Goal: Task Accomplishment & Management: Manage account settings

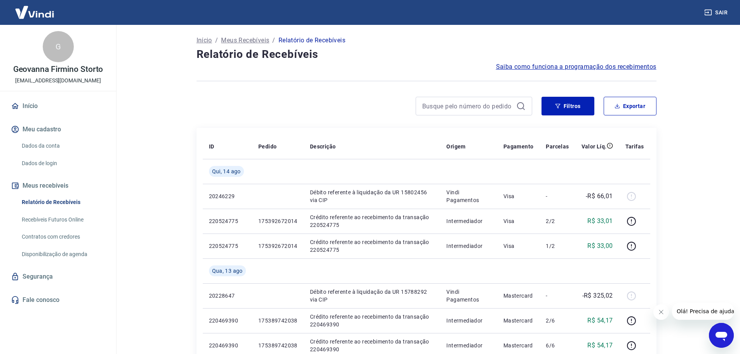
click at [31, 99] on link "Início" at bounding box center [58, 106] width 98 height 17
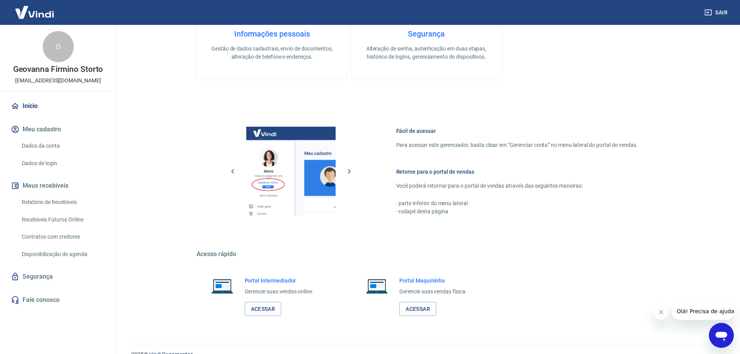
scroll to position [332, 0]
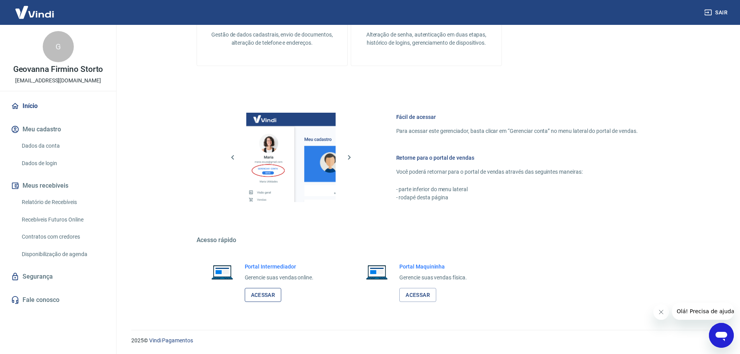
click at [264, 294] on link "Acessar" at bounding box center [263, 295] width 37 height 14
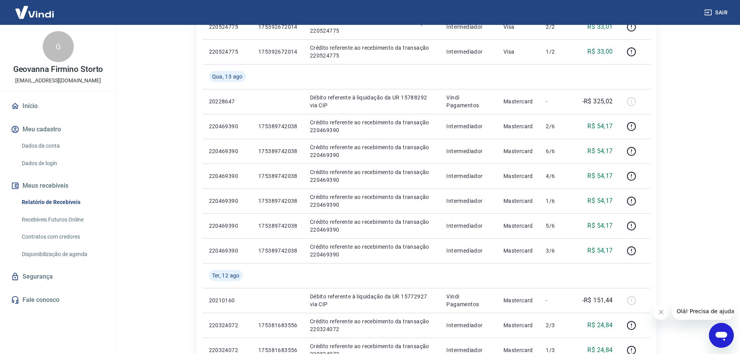
click at [36, 111] on link "Início" at bounding box center [58, 106] width 98 height 17
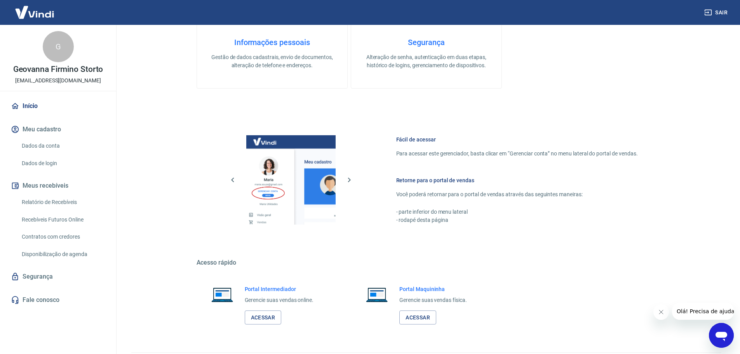
scroll to position [332, 0]
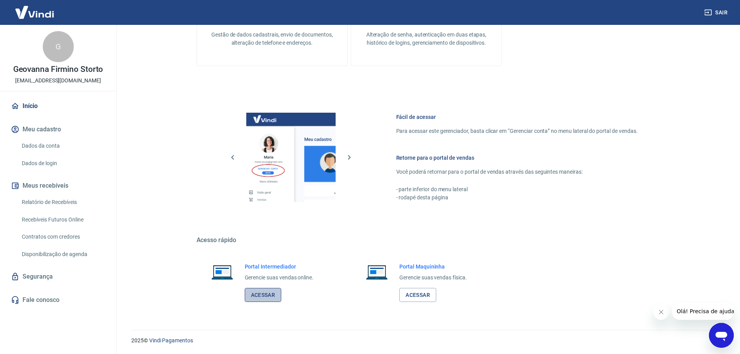
click at [269, 289] on link "Acessar" at bounding box center [263, 295] width 37 height 14
